Goal: Task Accomplishment & Management: Manage account settings

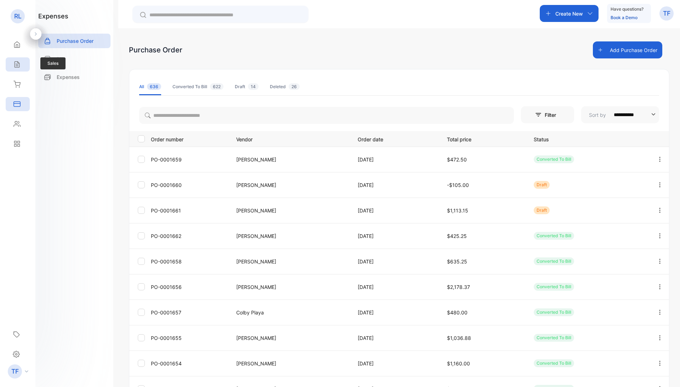
click at [17, 67] on icon at bounding box center [16, 64] width 7 height 7
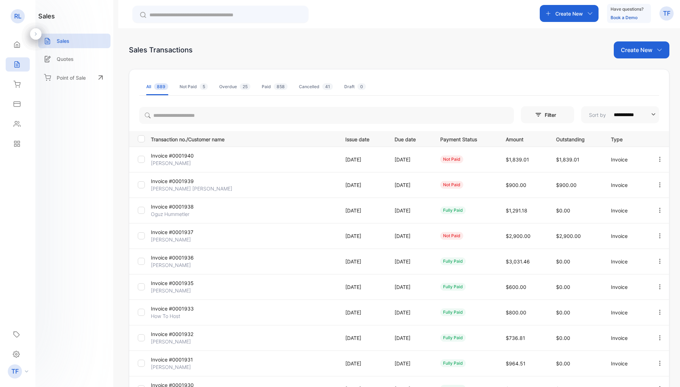
click at [166, 182] on p "Invoice #0001939" at bounding box center [182, 180] width 62 height 7
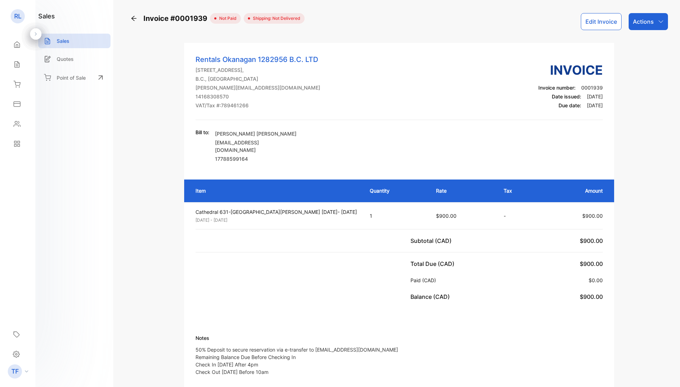
click at [592, 20] on button "Edit Invoice" at bounding box center [601, 21] width 41 height 17
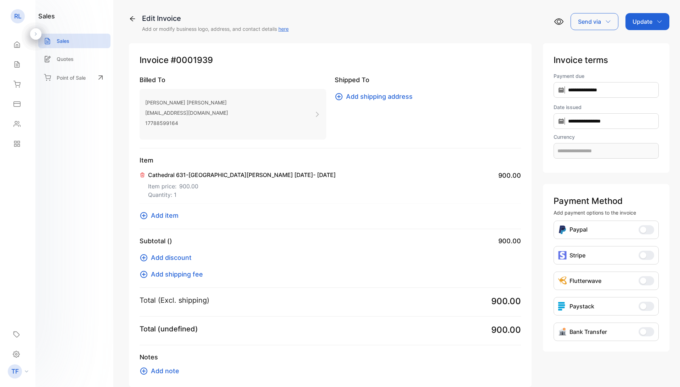
type input "**********"
click at [645, 20] on p "Update" at bounding box center [642, 21] width 20 height 8
click at [643, 42] on div "Invoice" at bounding box center [648, 45] width 41 height 14
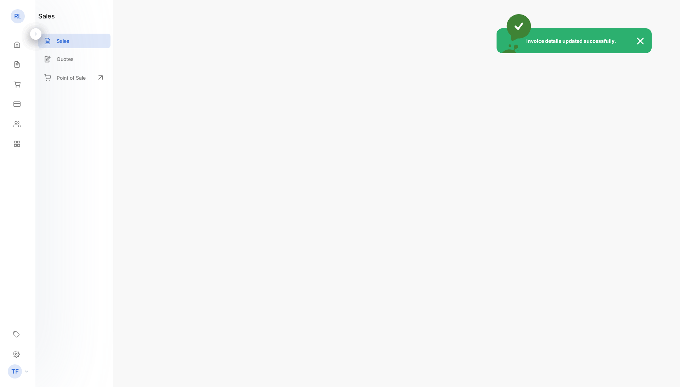
click at [637, 19] on div "Invoice details updated successfully." at bounding box center [340, 193] width 680 height 387
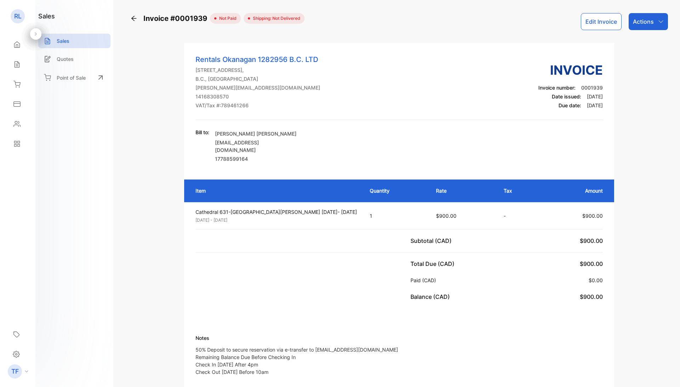
click at [637, 19] on p "Actions" at bounding box center [643, 21] width 21 height 8
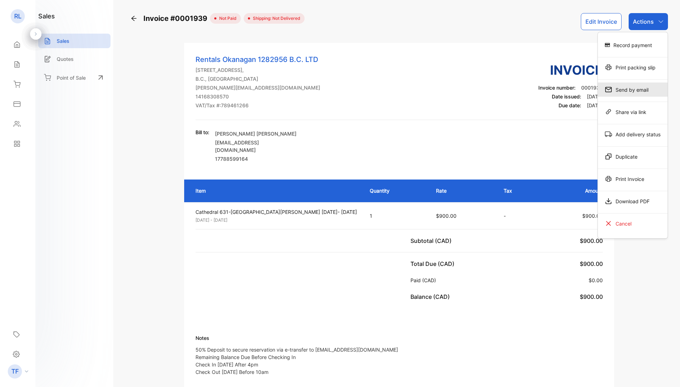
click at [625, 90] on div "Send by email" at bounding box center [633, 89] width 70 height 14
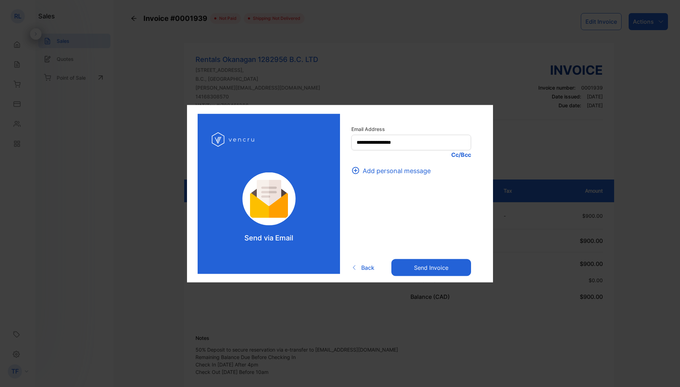
click at [433, 268] on button "Send invoice" at bounding box center [431, 267] width 80 height 17
